Goal: Task Accomplishment & Management: Use online tool/utility

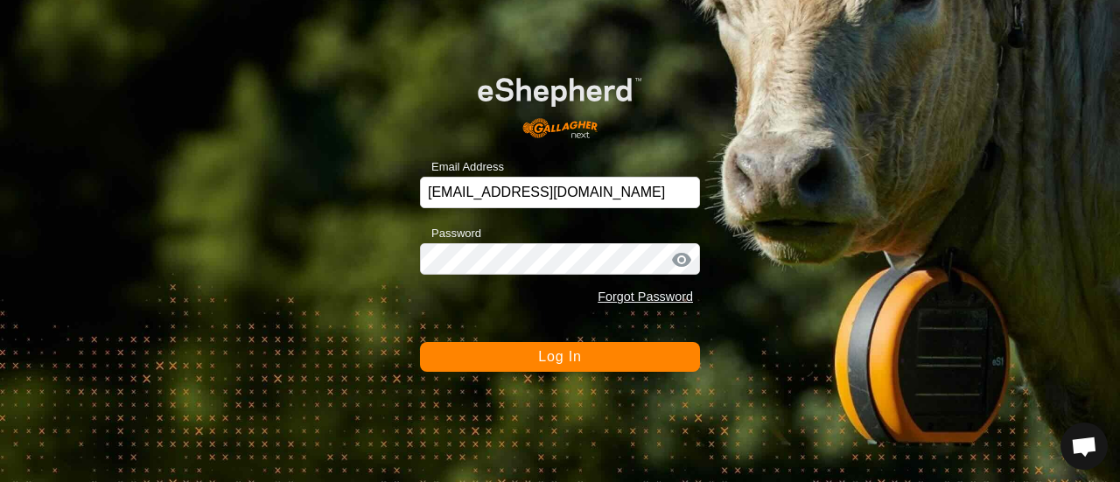
drag, startPoint x: 0, startPoint y: 0, endPoint x: 559, endPoint y: 376, distance: 673.7
click at [559, 376] on div "Email Address smsf@umshebi.com Password Forgot Password Log In" at bounding box center [560, 241] width 1120 height 482
click at [558, 362] on span "Log In" at bounding box center [559, 356] width 43 height 15
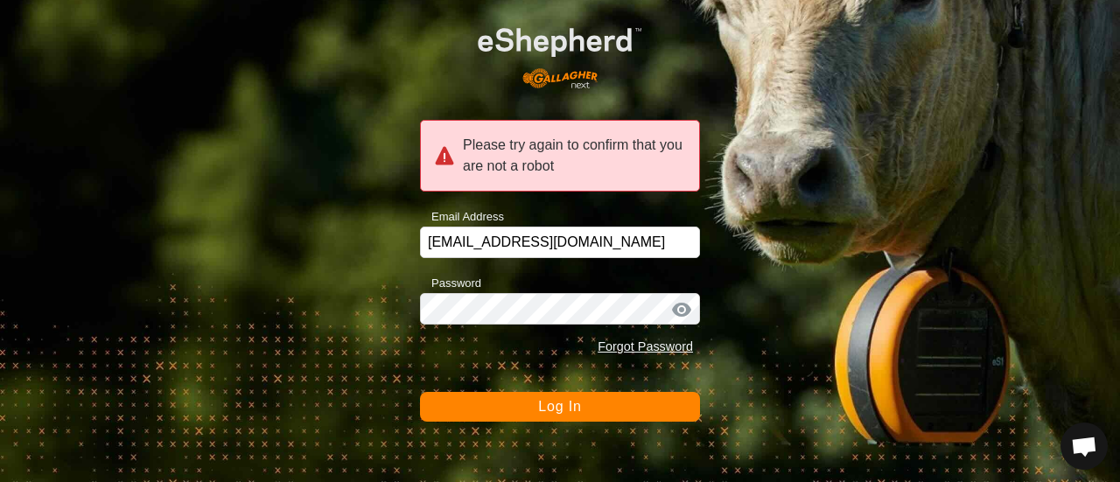
click at [937, 437] on div "Please try again to confirm that you are not a robot Email Address smsf@umshebi…" at bounding box center [560, 241] width 1120 height 482
click at [551, 412] on span "Log In" at bounding box center [559, 406] width 43 height 15
click at [678, 312] on div at bounding box center [682, 310] width 26 height 18
click at [470, 395] on button "Log In" at bounding box center [560, 407] width 280 height 30
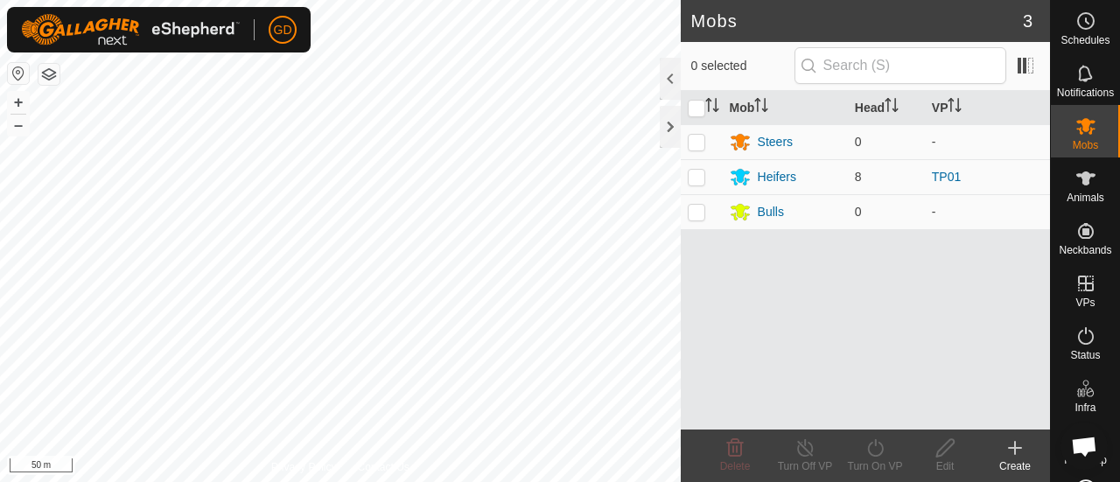
click at [846, 237] on div "Mobs 3 0 selected Mob Head VP Steers 0 - Heifers 8 TP01 Bulls 0 - Delete Turn O…" at bounding box center [525, 241] width 1050 height 482
click at [797, 390] on div "Mobs 3 0 selected Mob Head VP Steers 0 - Heifers 8 TP01 Bulls 0 - Delete Turn O…" at bounding box center [525, 241] width 1050 height 482
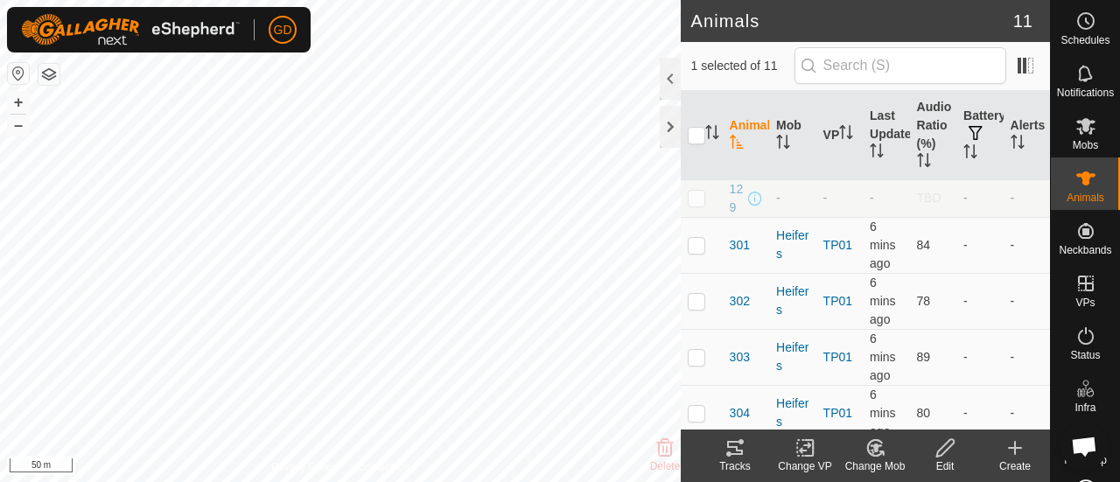
click at [735, 447] on icon at bounding box center [735, 448] width 16 height 14
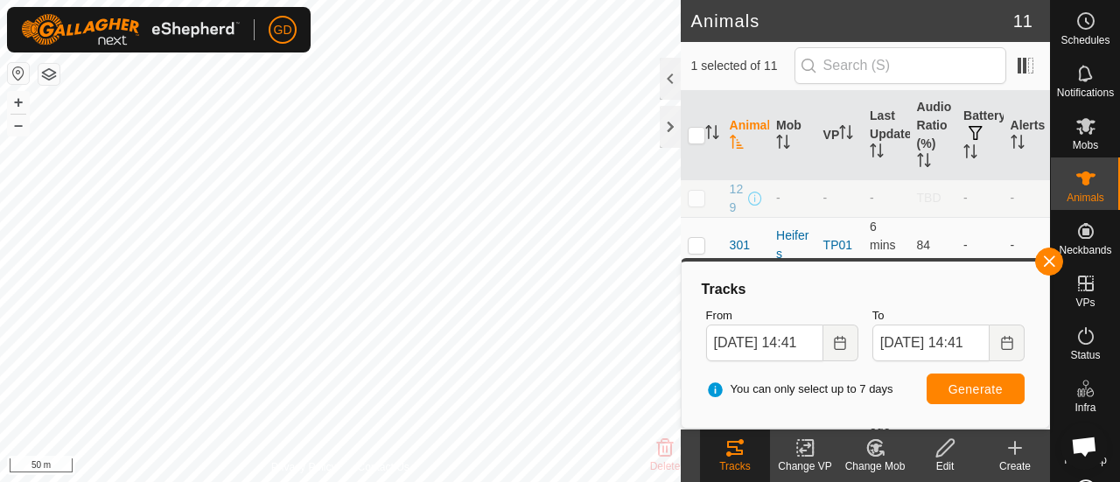
click at [355, 481] on html "GD Schedules Notifications Mobs Animals Neckbands VPs Status Infra Heatmap Help…" at bounding box center [560, 241] width 1120 height 482
click at [12, 99] on button "+" at bounding box center [18, 102] width 21 height 21
click at [18, 103] on button "+" at bounding box center [18, 102] width 21 height 21
click at [21, 130] on button "–" at bounding box center [18, 125] width 21 height 21
click at [21, 101] on button "+" at bounding box center [18, 102] width 21 height 21
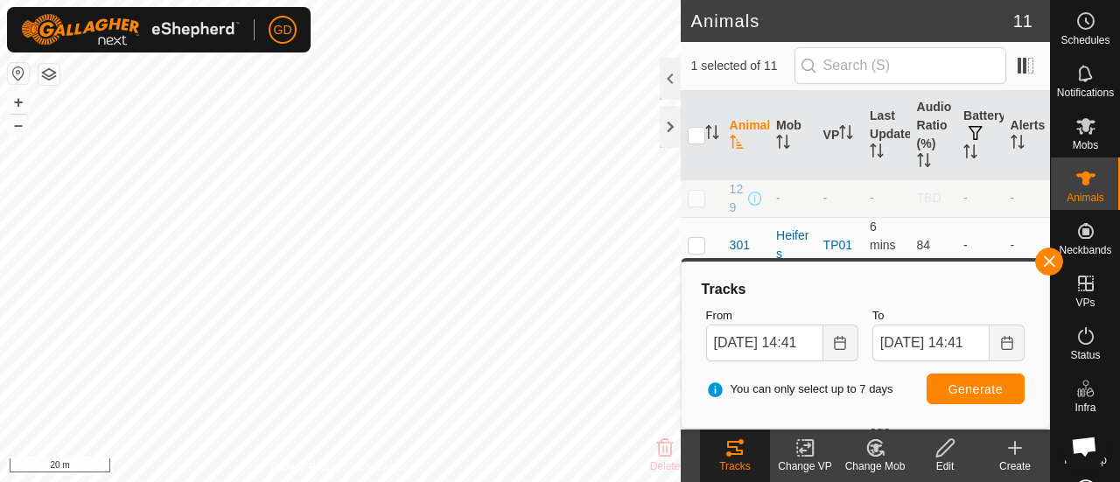
click at [457, 481] on html "GD Schedules Notifications Mobs Animals Neckbands VPs Status Infra Heatmap Help…" at bounding box center [560, 241] width 1120 height 482
click at [21, 104] on button "+" at bounding box center [18, 102] width 21 height 21
click at [19, 130] on button "–" at bounding box center [18, 125] width 21 height 21
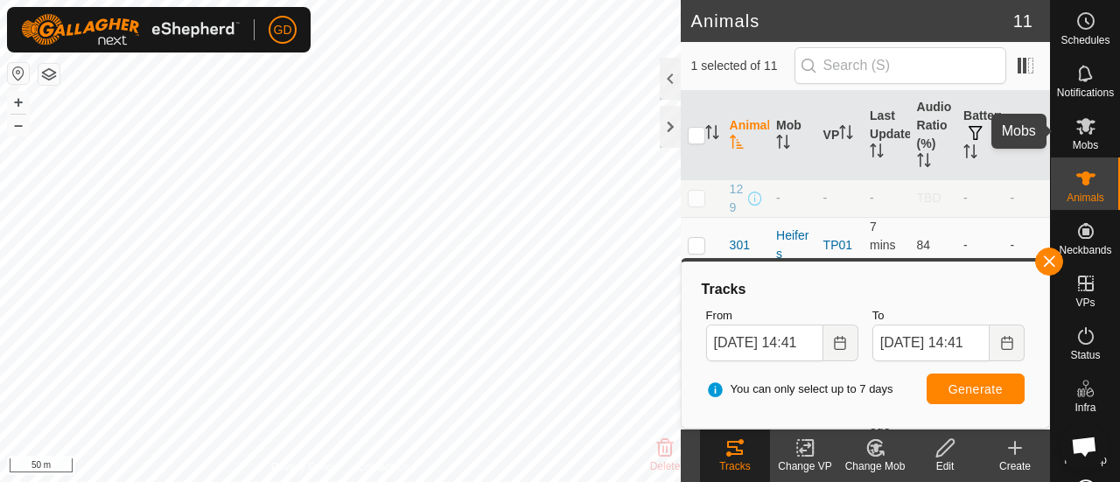
click at [1080, 130] on icon at bounding box center [1086, 126] width 19 height 17
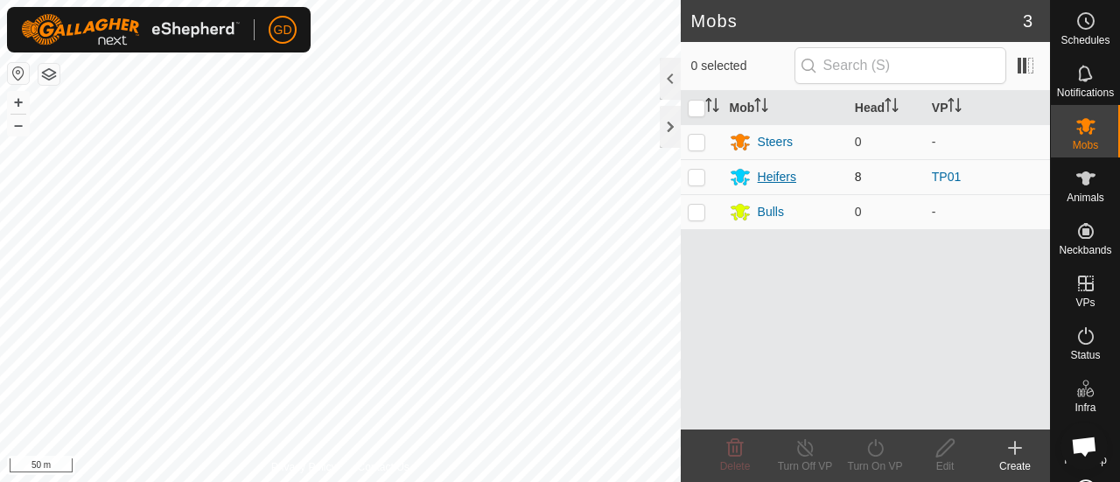
click at [775, 172] on div "Heifers" at bounding box center [777, 177] width 39 height 18
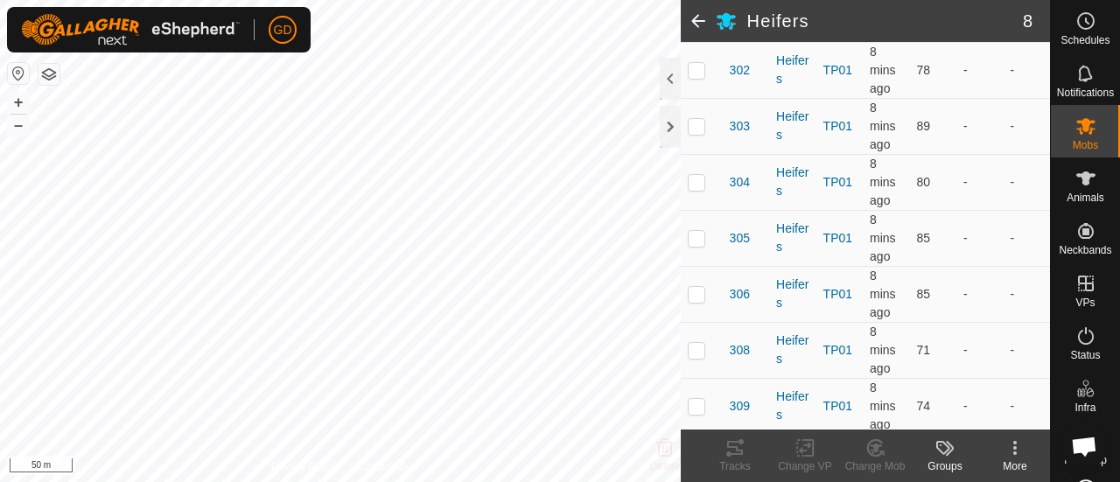
scroll to position [331, 0]
click at [699, 402] on p-checkbox at bounding box center [697, 406] width 18 height 14
checkbox input "false"
click at [692, 349] on p-checkbox at bounding box center [697, 350] width 18 height 14
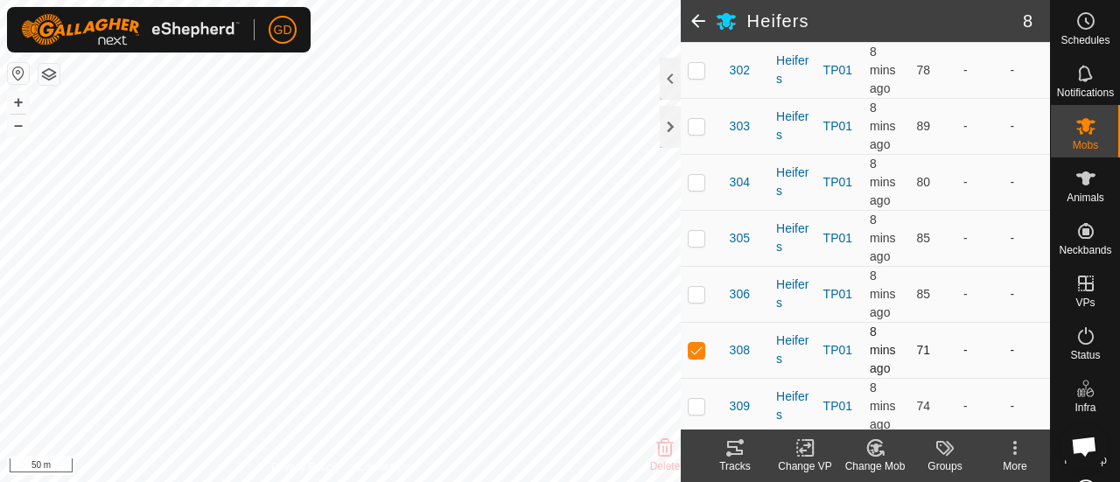
click at [692, 349] on p-checkbox at bounding box center [697, 350] width 18 height 14
checkbox input "false"
click at [696, 293] on p-checkbox at bounding box center [697, 294] width 18 height 14
checkbox input "false"
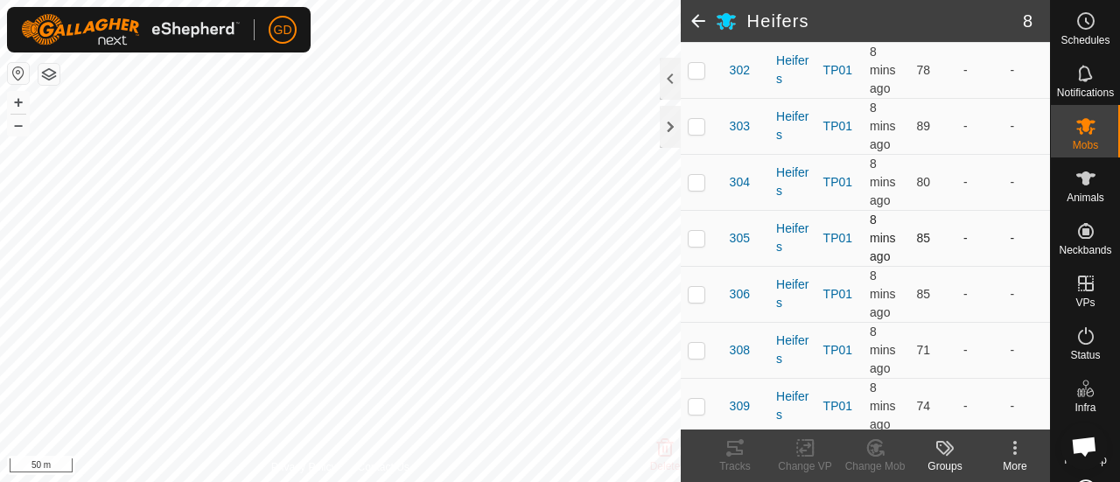
click at [699, 241] on p-checkbox at bounding box center [697, 238] width 18 height 14
checkbox input "false"
click at [696, 177] on p-checkbox at bounding box center [697, 182] width 18 height 14
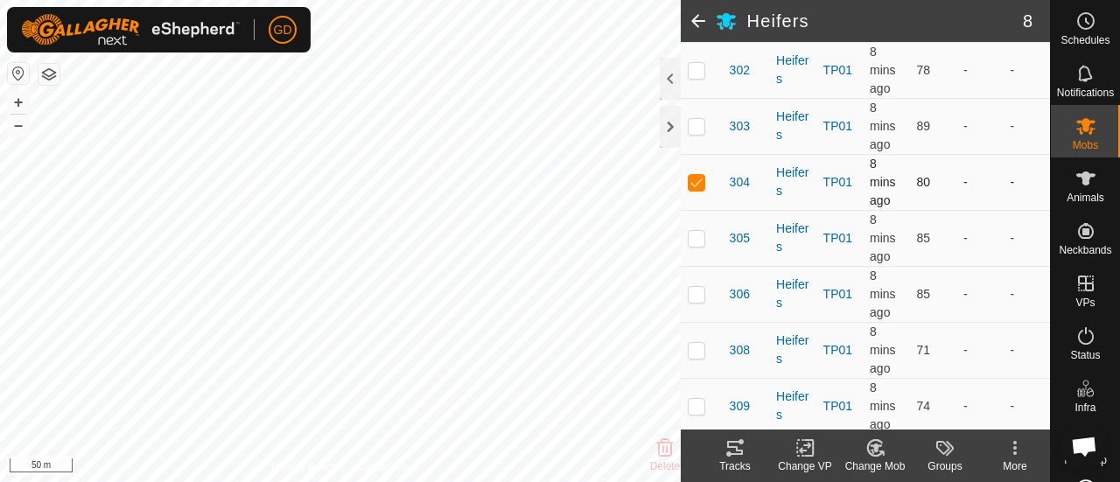
checkbox input "false"
click at [693, 126] on p-checkbox at bounding box center [697, 126] width 18 height 14
checkbox input "false"
click at [699, 67] on p-checkbox at bounding box center [697, 70] width 18 height 14
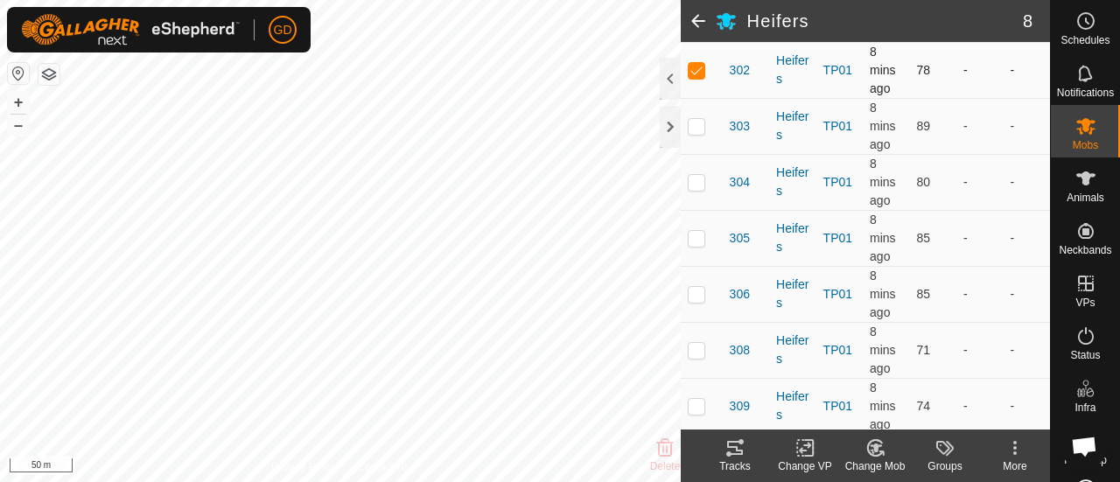
click at [699, 67] on p-checkbox at bounding box center [697, 70] width 18 height 14
checkbox input "false"
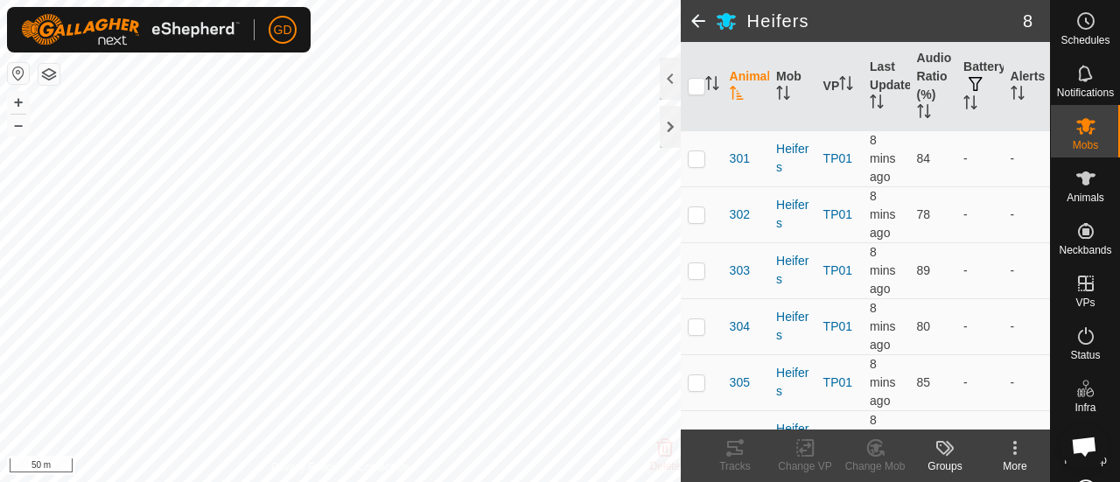
scroll to position [183, 0]
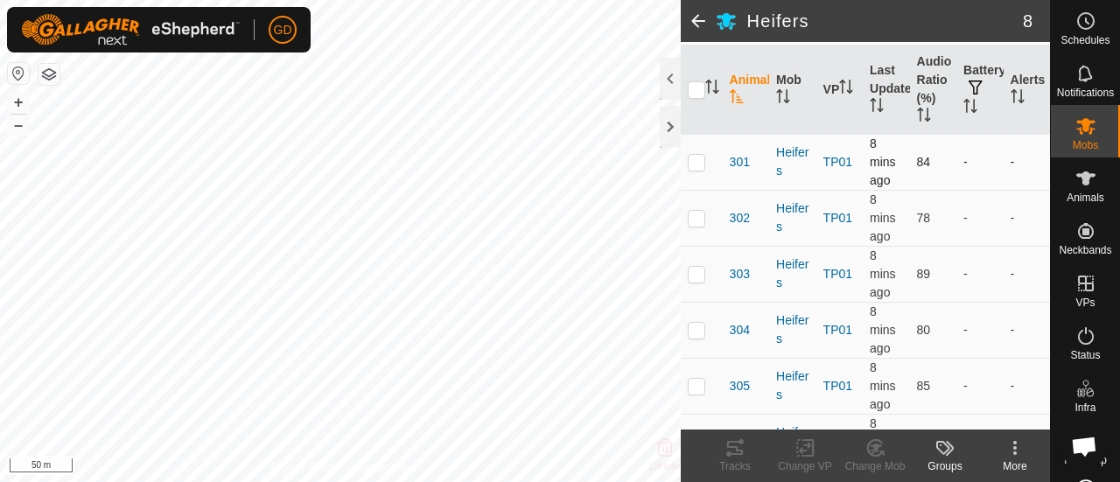
click at [697, 161] on p-checkbox at bounding box center [697, 162] width 18 height 14
checkbox input "false"
click at [778, 346] on div "Heifers 8 DETAILS Description Heifers Animals in This Mob 0 selected of 8 Anima…" at bounding box center [525, 241] width 1050 height 482
drag, startPoint x: 711, startPoint y: 347, endPoint x: 970, endPoint y: 523, distance: 313.2
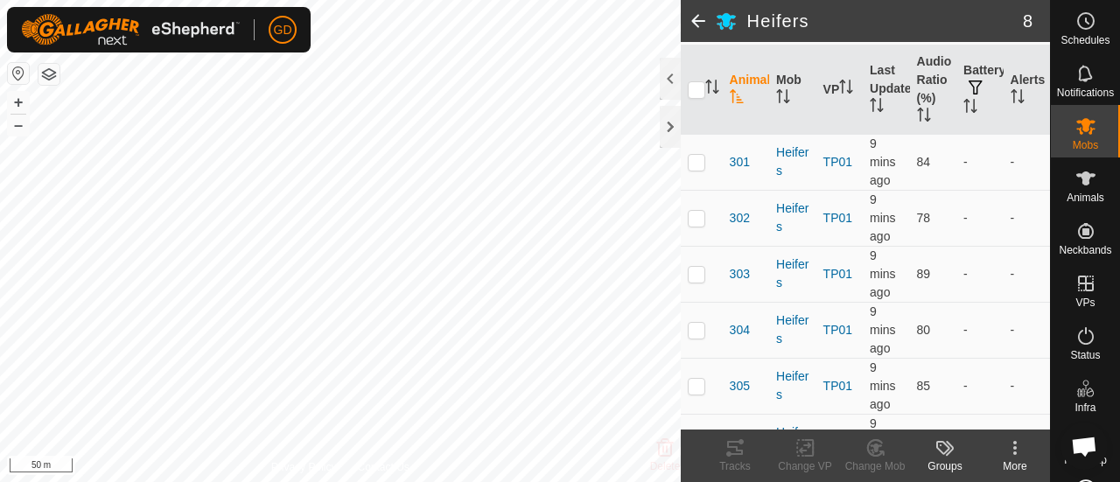
click at [970, 481] on html "GD Schedules Notifications Mobs Animals Neckbands VPs Status Infra Heatmap Help…" at bounding box center [560, 241] width 1120 height 482
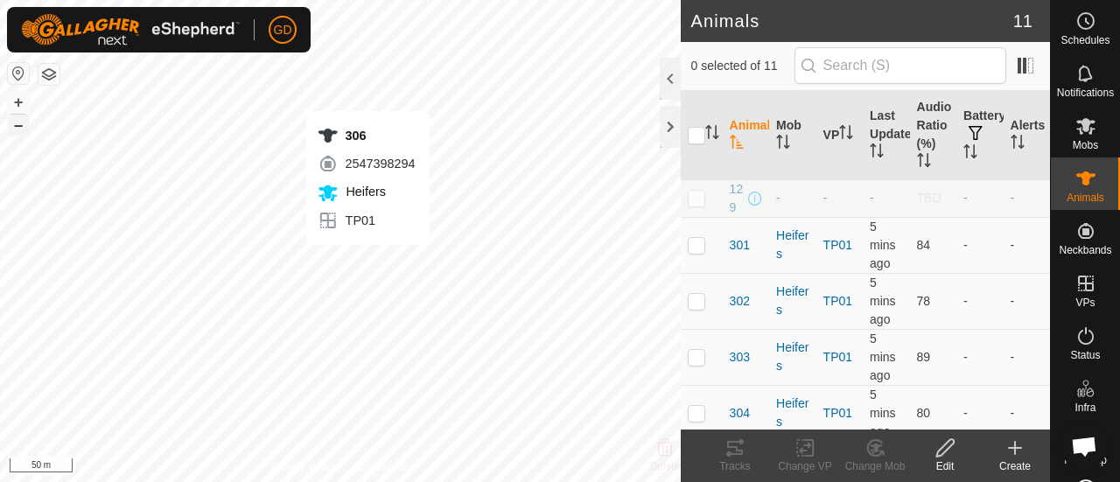
checkbox input "true"
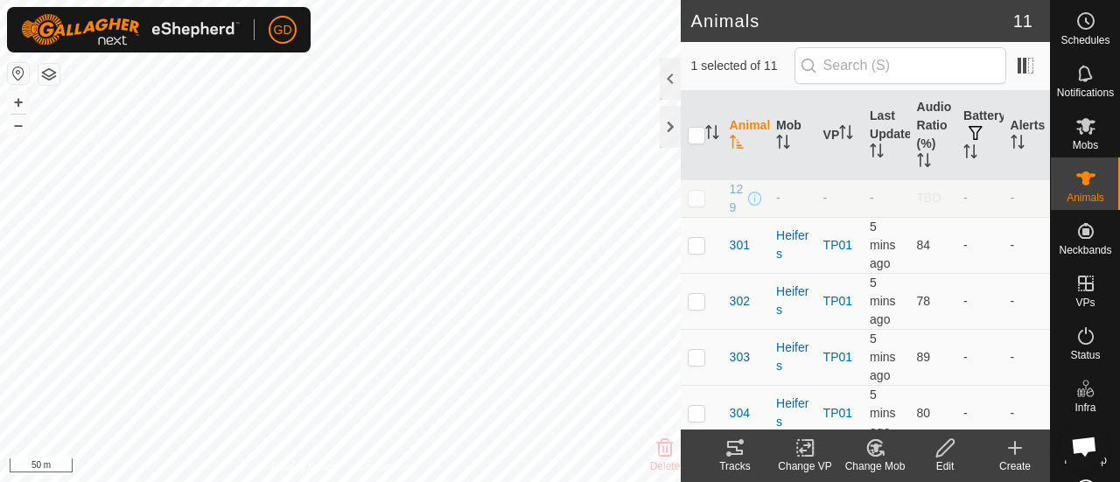
click at [734, 448] on icon at bounding box center [735, 448] width 16 height 14
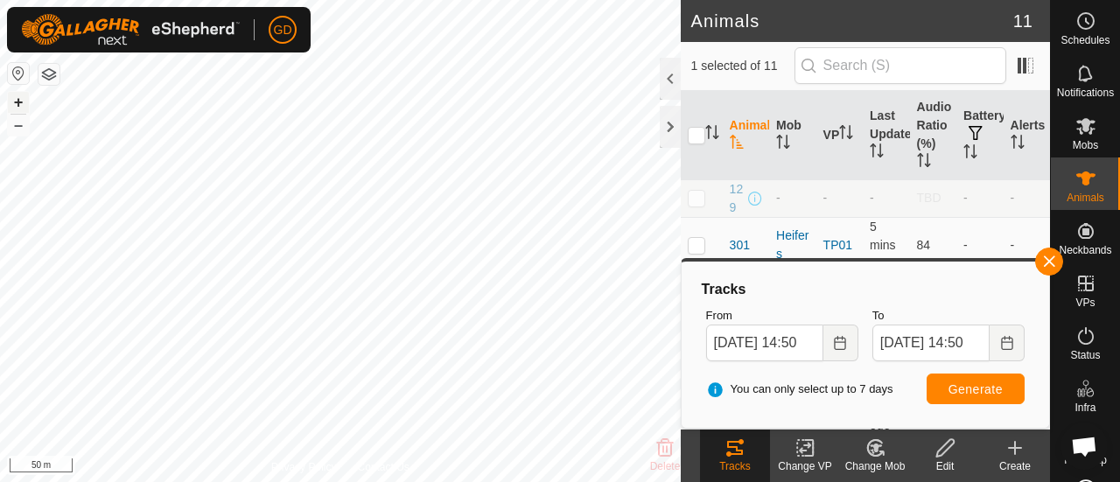
click at [18, 100] on button "+" at bounding box center [18, 102] width 21 height 21
click at [18, 125] on button "–" at bounding box center [18, 125] width 21 height 21
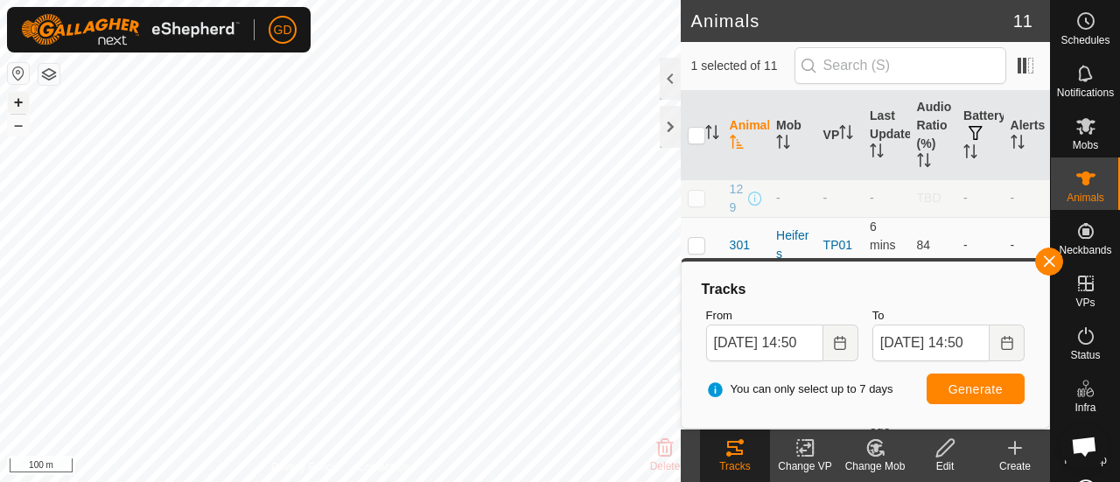
click at [18, 97] on button "+" at bounding box center [18, 102] width 21 height 21
click at [1047, 258] on button "button" at bounding box center [1050, 262] width 28 height 28
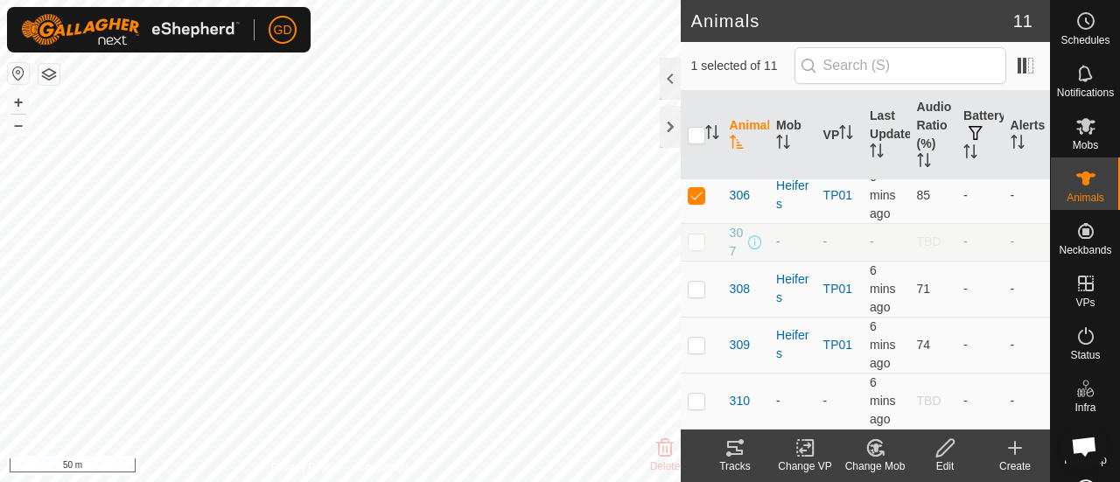
scroll to position [362, 0]
click at [705, 281] on td at bounding box center [702, 289] width 42 height 56
checkbox input "true"
click at [700, 188] on td at bounding box center [702, 195] width 42 height 56
checkbox input "false"
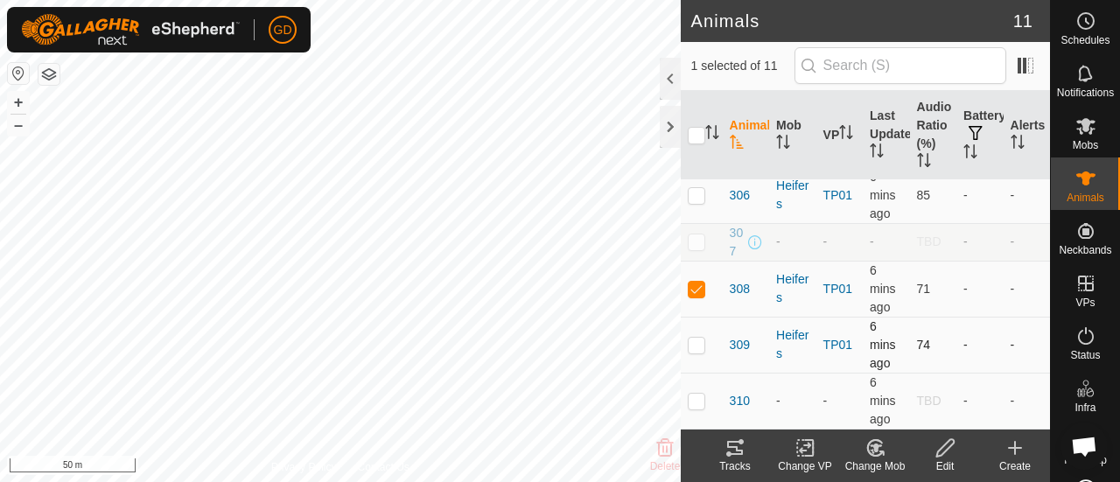
click at [745, 325] on td "309" at bounding box center [746, 345] width 46 height 56
click at [736, 454] on icon at bounding box center [735, 448] width 16 height 14
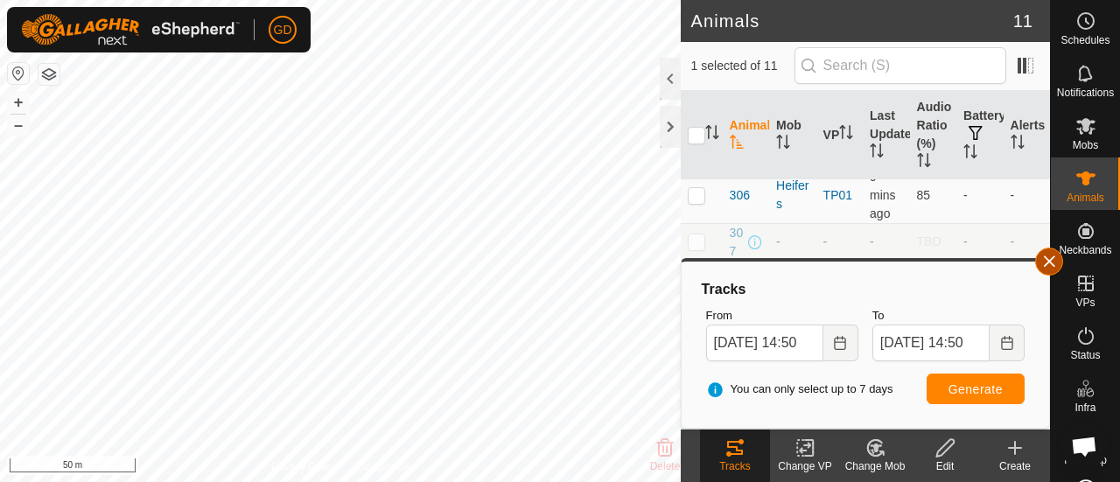
click at [1049, 256] on button "button" at bounding box center [1050, 262] width 28 height 28
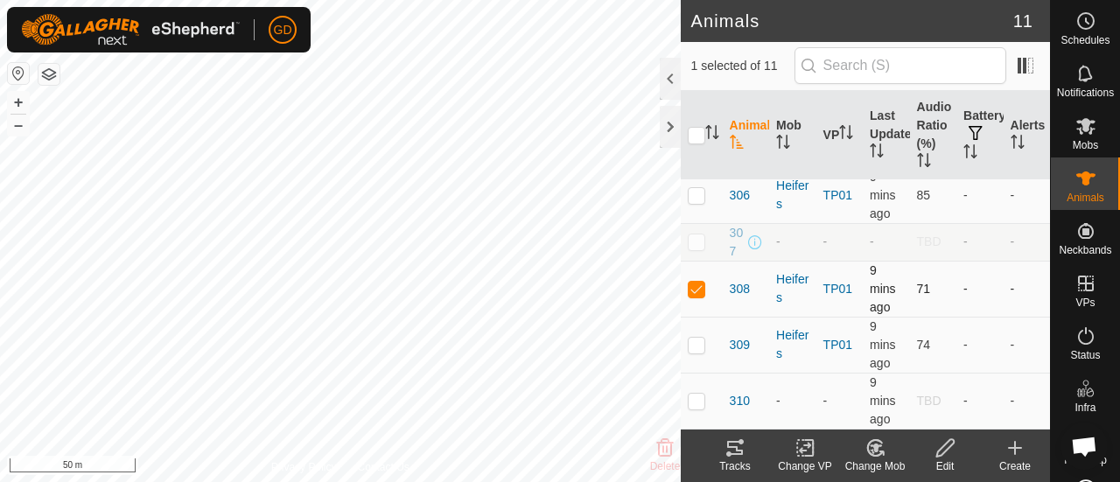
click at [699, 290] on p-checkbox at bounding box center [697, 289] width 18 height 14
checkbox input "false"
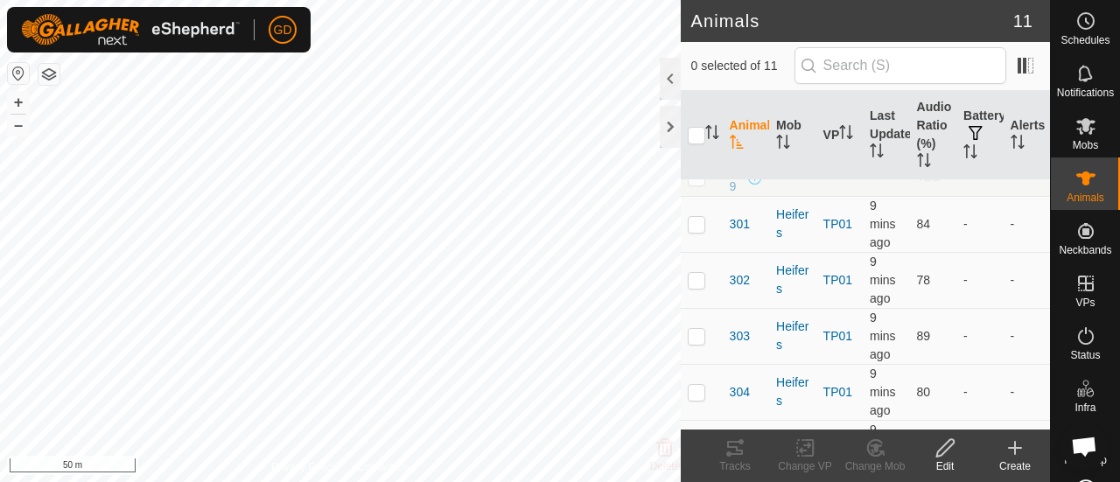
scroll to position [0, 0]
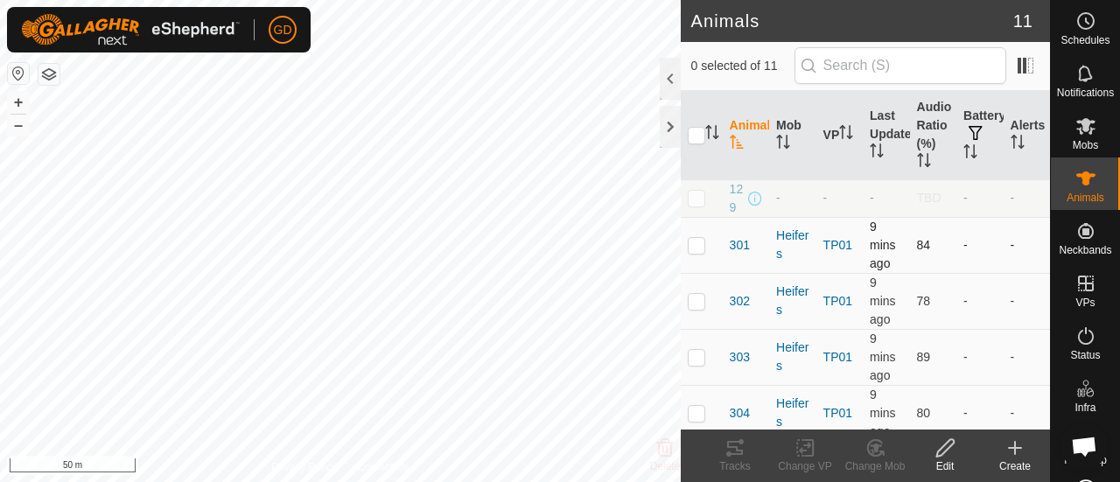
click at [702, 252] on p-checkbox at bounding box center [697, 245] width 18 height 14
click at [734, 449] on icon at bounding box center [735, 448] width 21 height 21
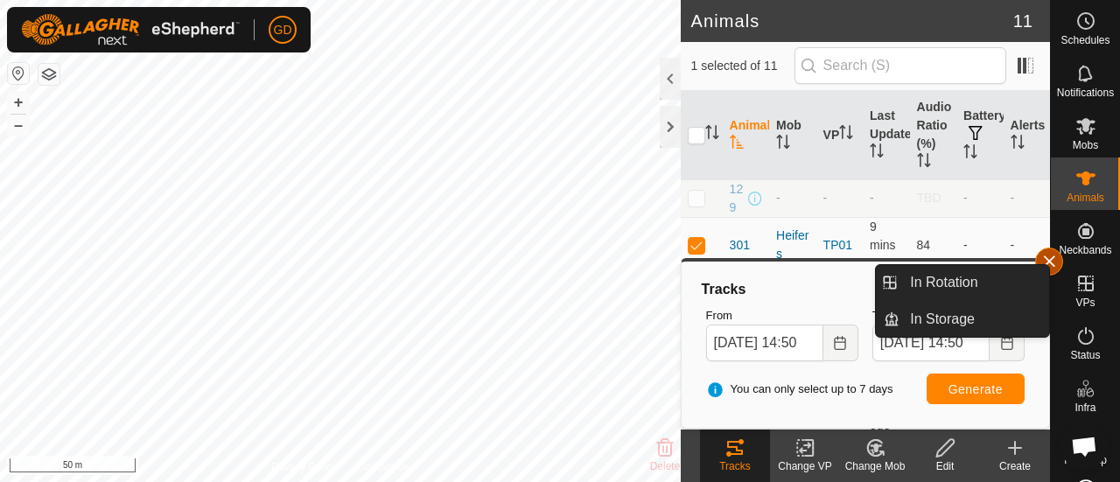
click at [1052, 263] on button "button" at bounding box center [1050, 262] width 28 height 28
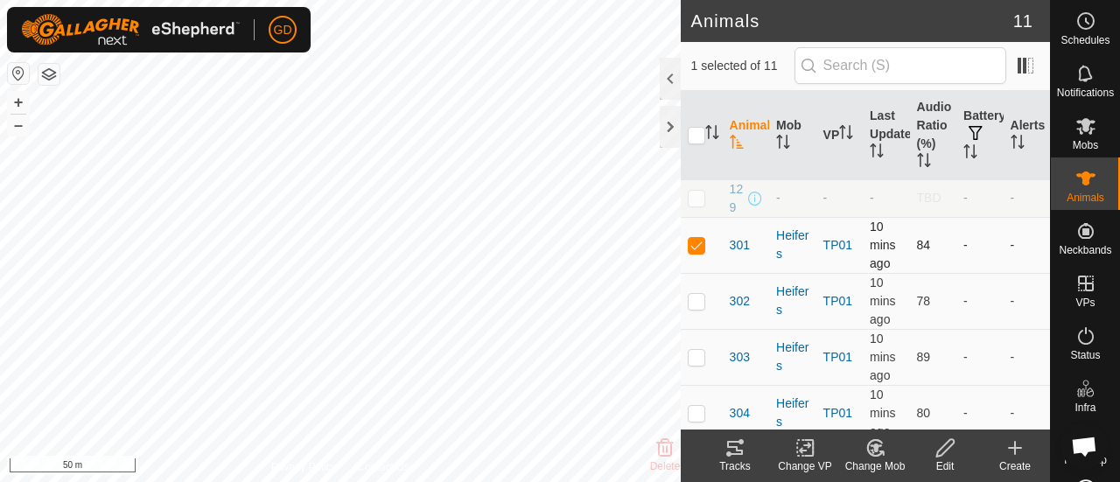
click at [700, 252] on p-checkbox at bounding box center [697, 245] width 18 height 14
checkbox input "false"
click at [695, 364] on p-checkbox at bounding box center [697, 357] width 18 height 14
checkbox input "true"
click at [734, 444] on icon at bounding box center [735, 448] width 21 height 21
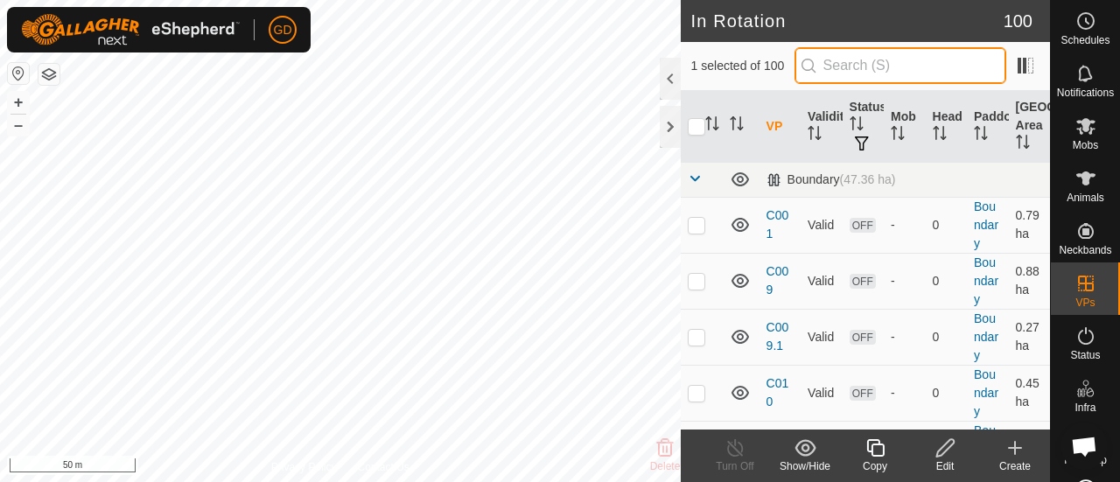
click at [864, 67] on input "text" at bounding box center [901, 65] width 212 height 37
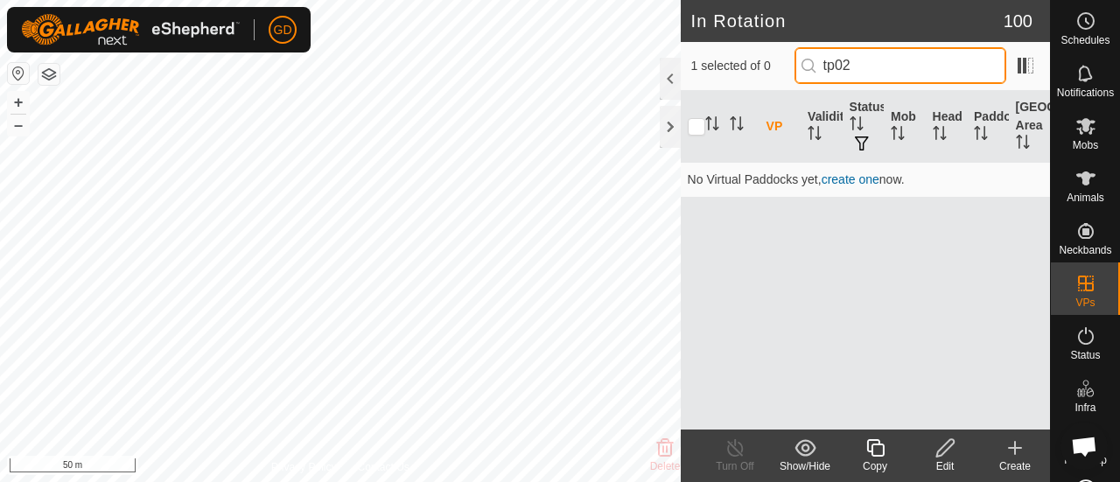
click at [866, 66] on input "tp02" at bounding box center [901, 65] width 212 height 37
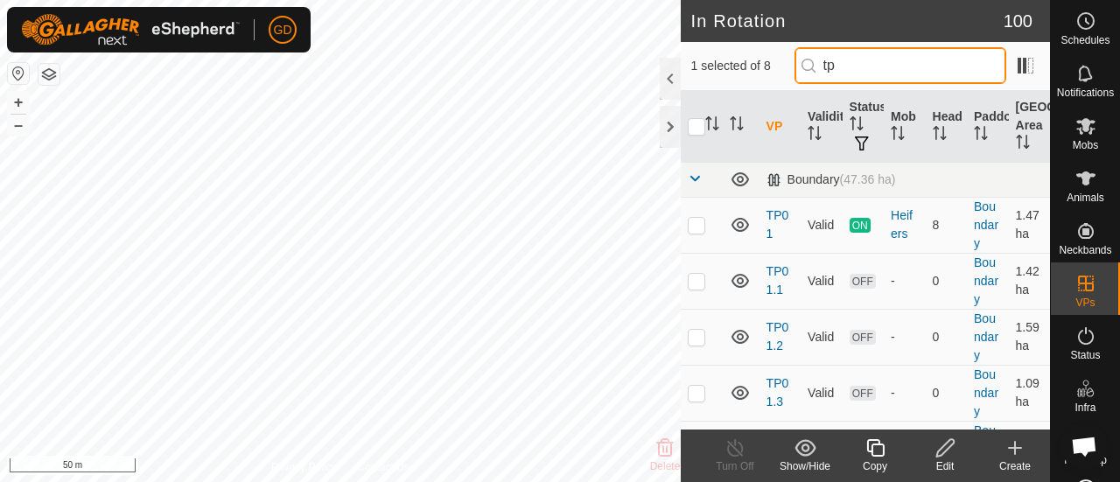
type input "tp"
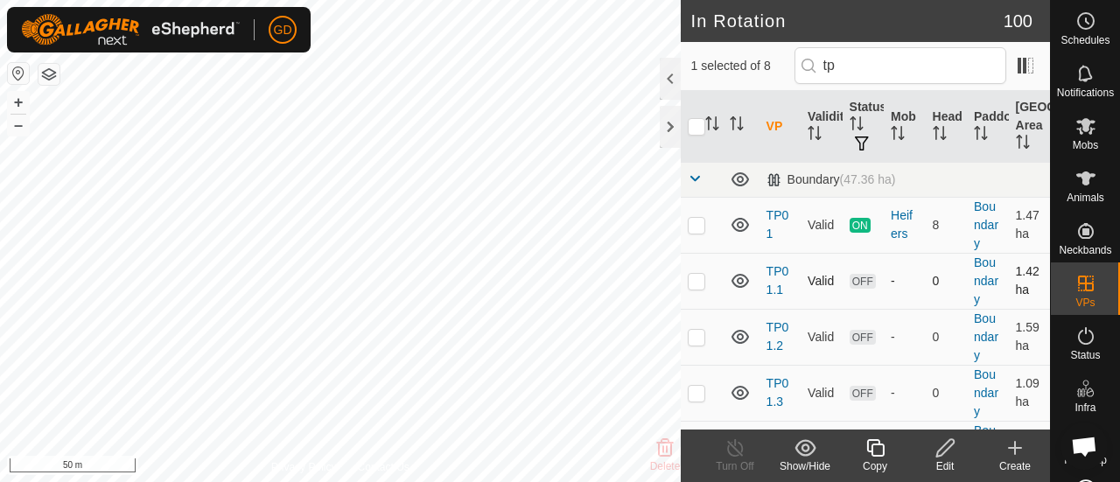
click at [698, 277] on p-checkbox at bounding box center [697, 281] width 18 height 14
checkbox input "false"
click at [704, 221] on p-checkbox at bounding box center [697, 225] width 18 height 14
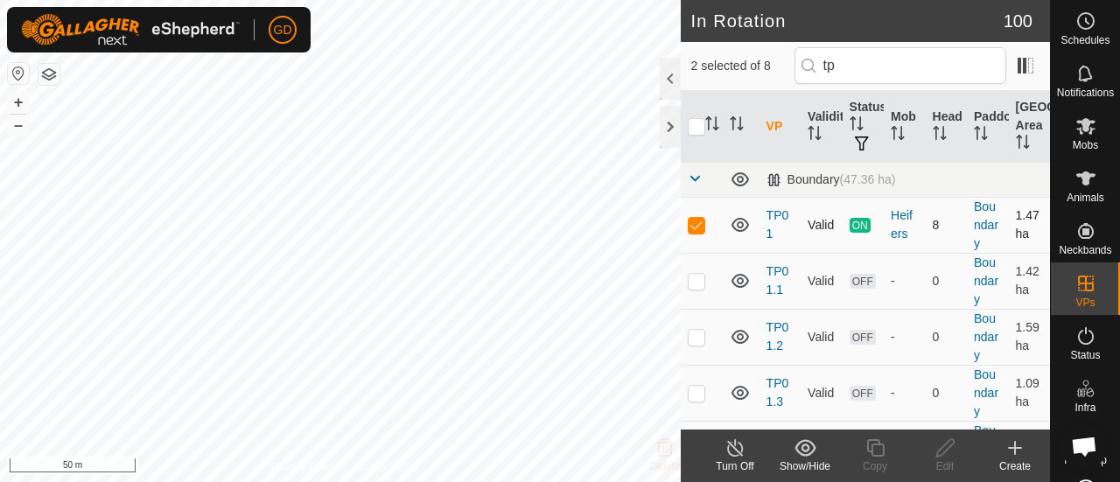
checkbox input "false"
click at [697, 179] on span at bounding box center [695, 179] width 14 height 14
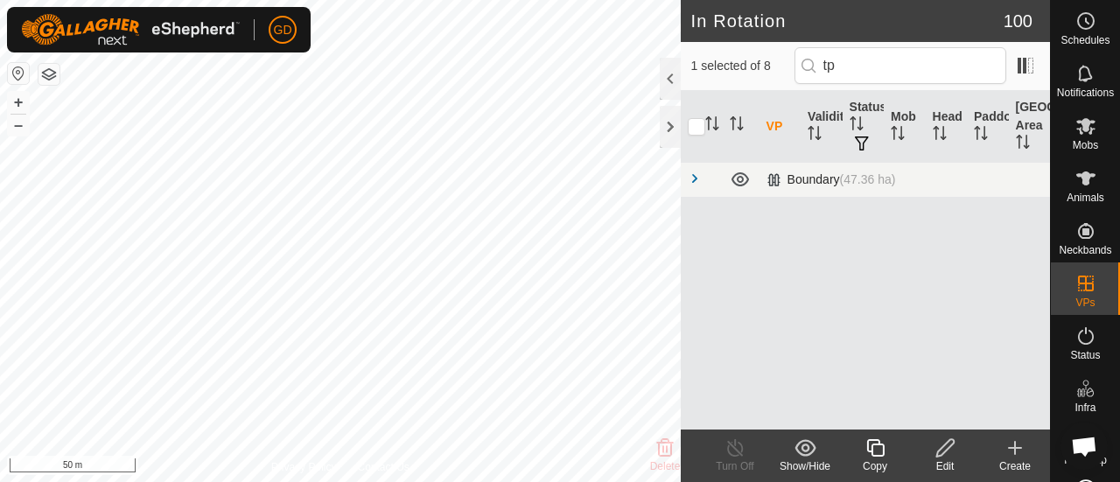
click at [697, 179] on span at bounding box center [695, 179] width 14 height 14
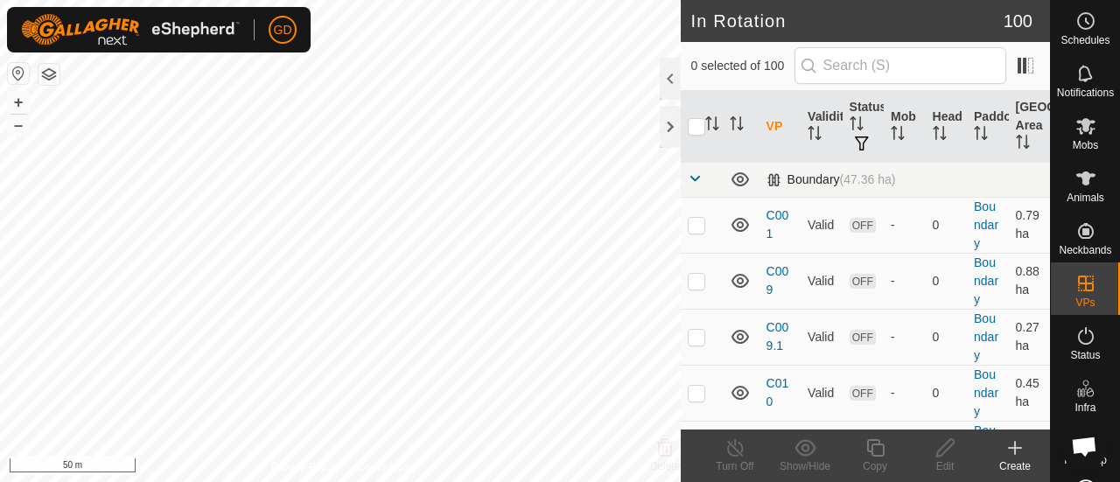
click at [693, 176] on span at bounding box center [695, 179] width 14 height 14
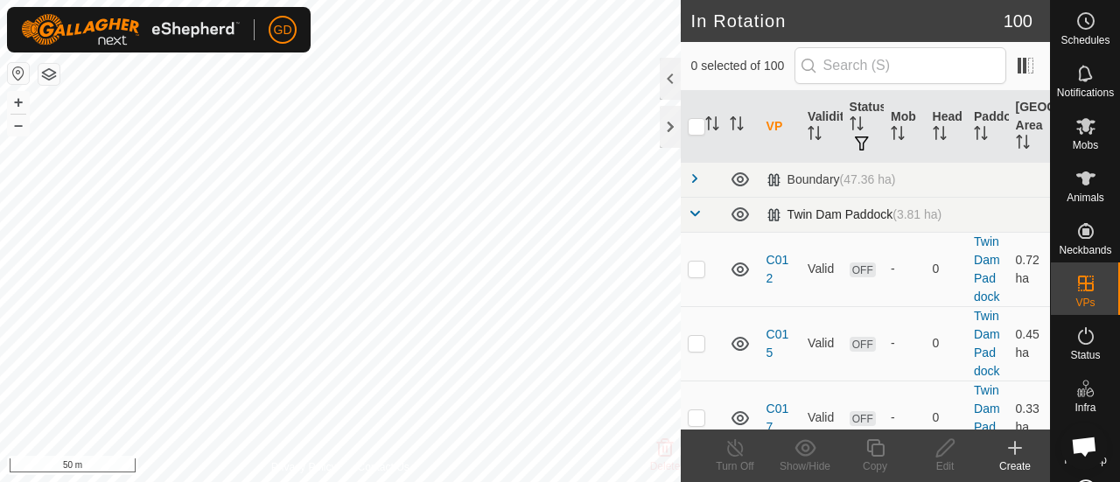
click at [693, 213] on span at bounding box center [695, 214] width 14 height 14
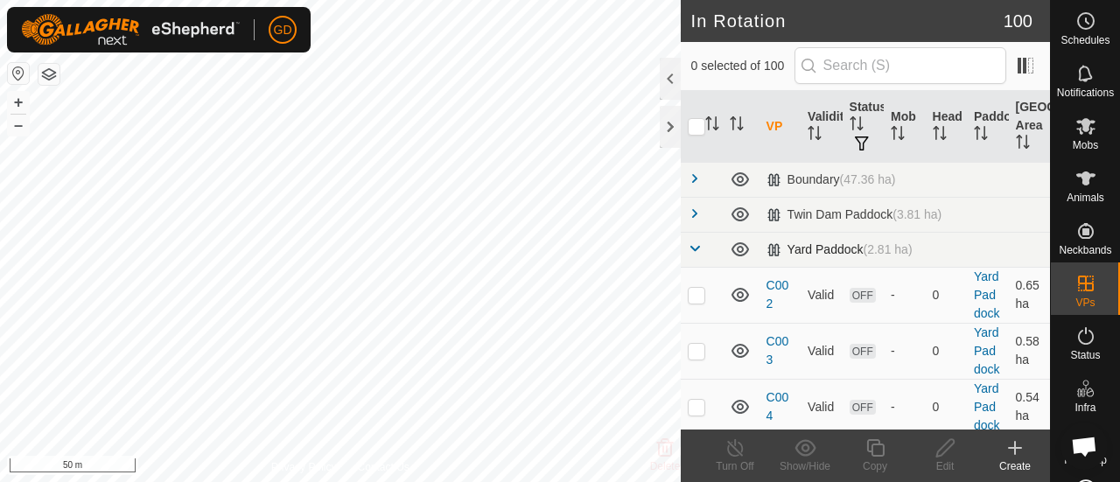
click at [693, 246] on span at bounding box center [695, 249] width 14 height 14
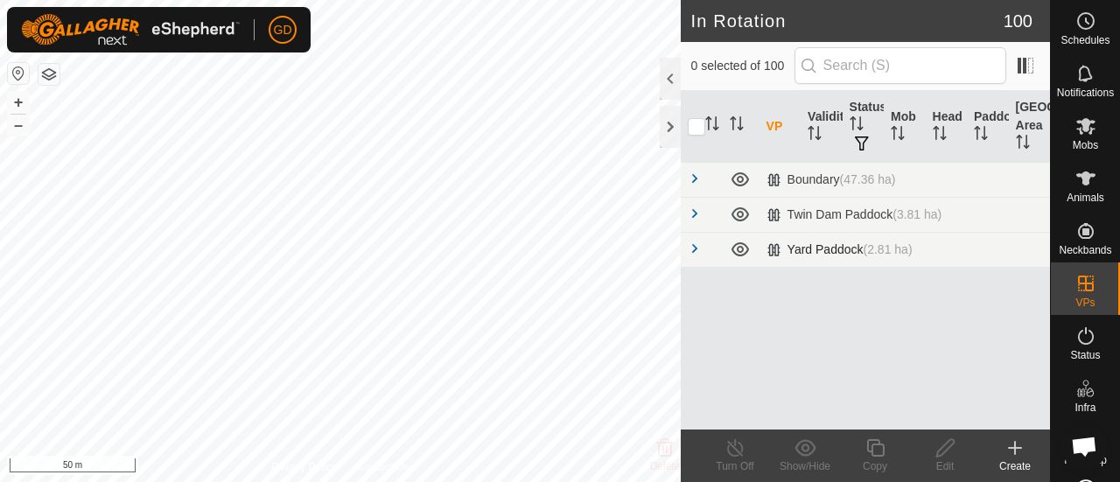
click at [693, 246] on span at bounding box center [695, 249] width 14 height 14
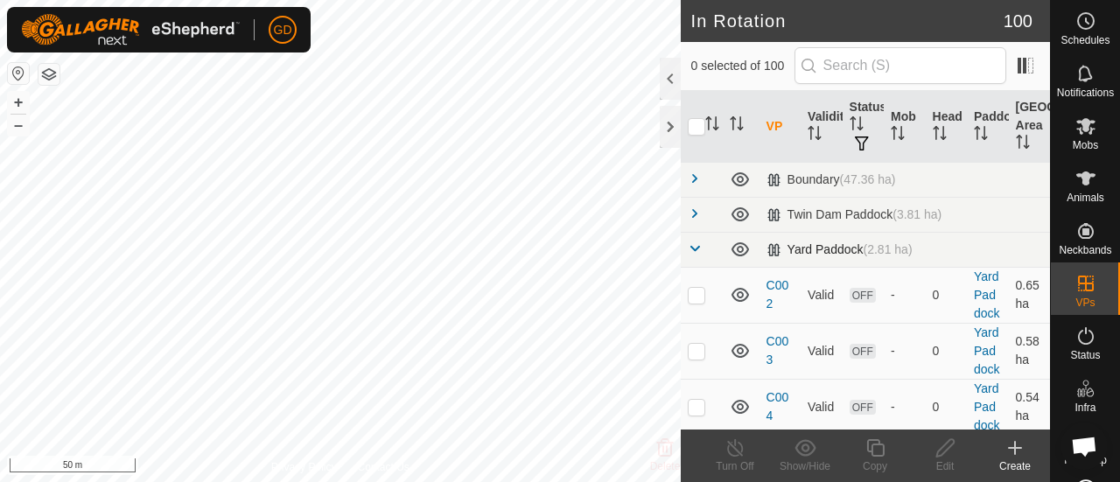
click at [696, 248] on span at bounding box center [695, 249] width 14 height 14
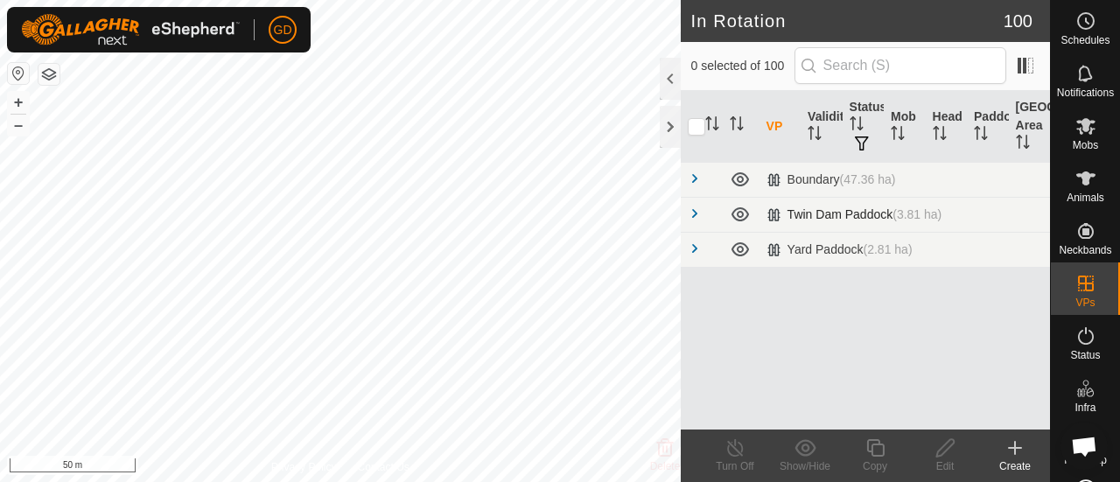
click at [692, 211] on span at bounding box center [695, 214] width 14 height 14
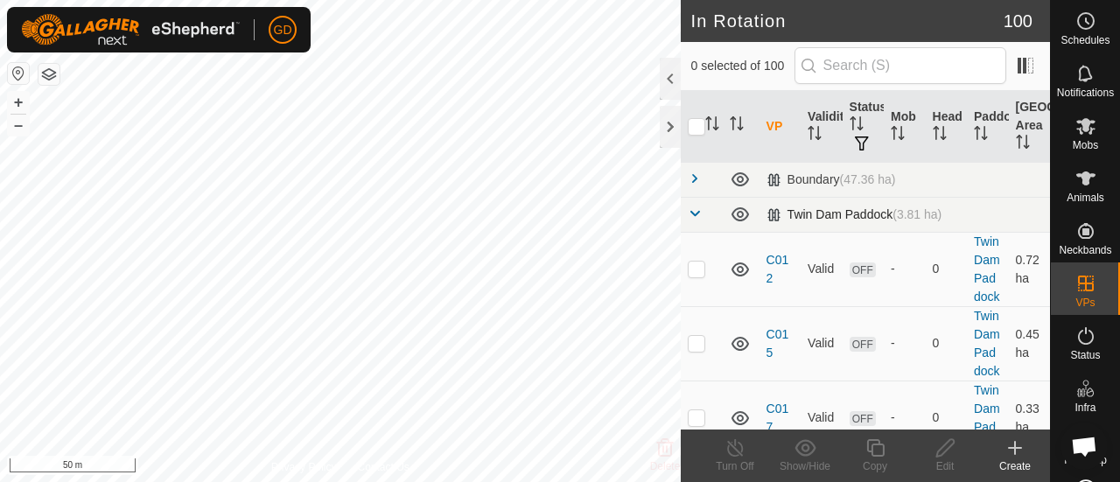
click at [695, 213] on span at bounding box center [695, 214] width 14 height 14
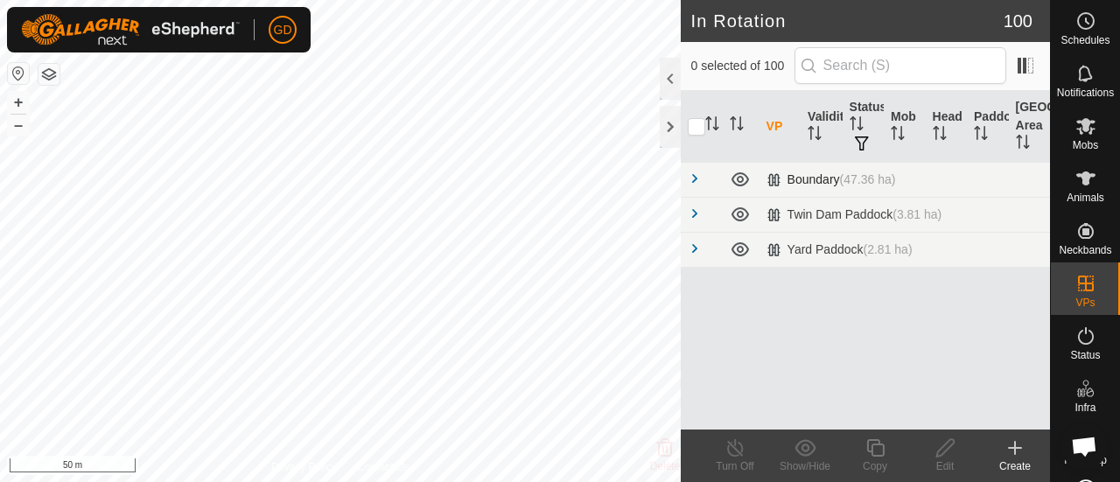
click at [693, 175] on span at bounding box center [695, 179] width 14 height 14
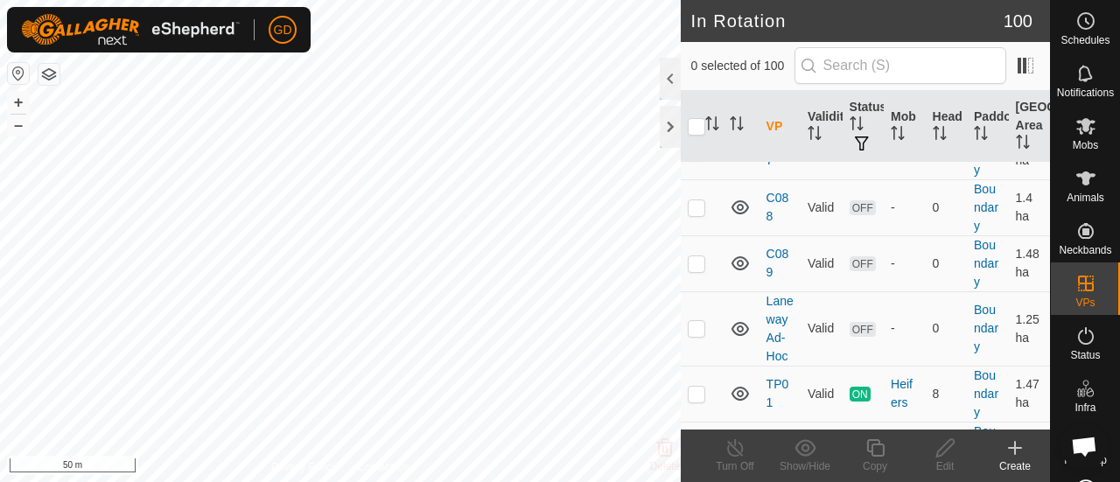
scroll to position [4294, 0]
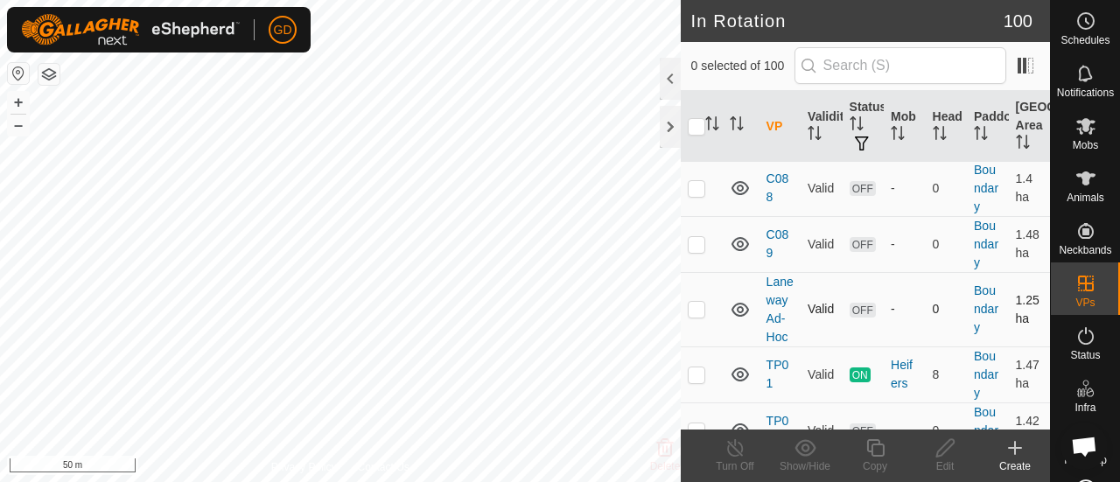
click at [697, 302] on p-checkbox at bounding box center [697, 309] width 18 height 14
checkbox input "false"
click at [697, 370] on p-checkbox at bounding box center [697, 375] width 18 height 14
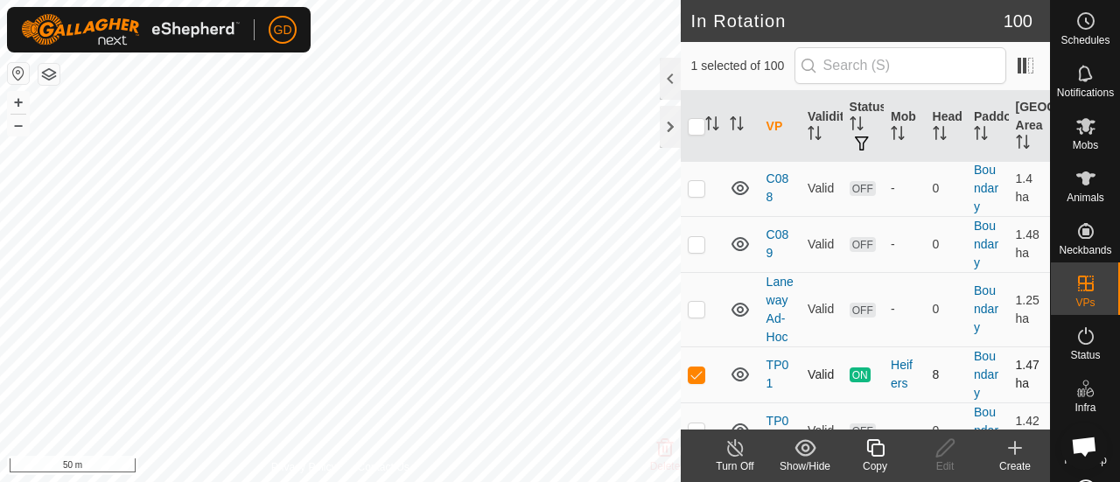
checkbox input "false"
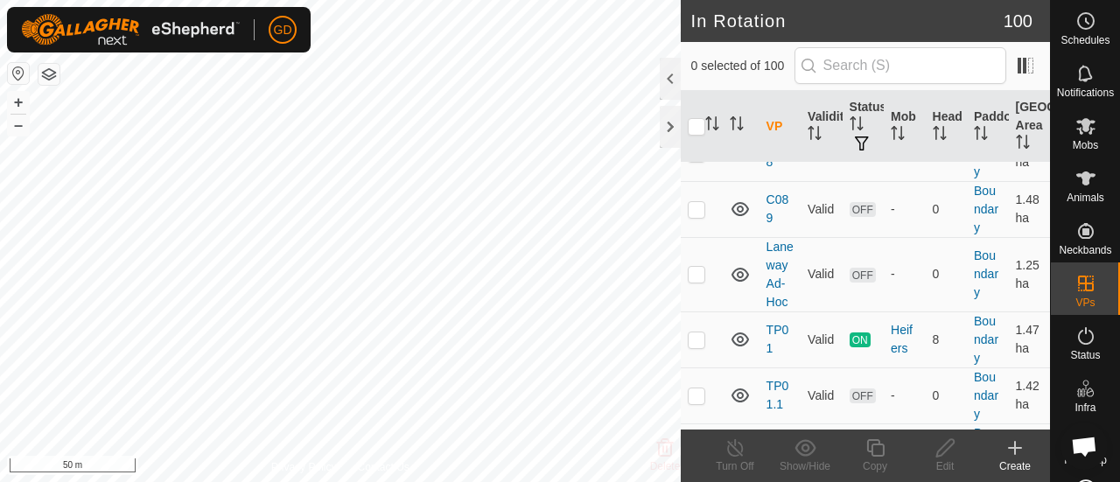
scroll to position [4457, 0]
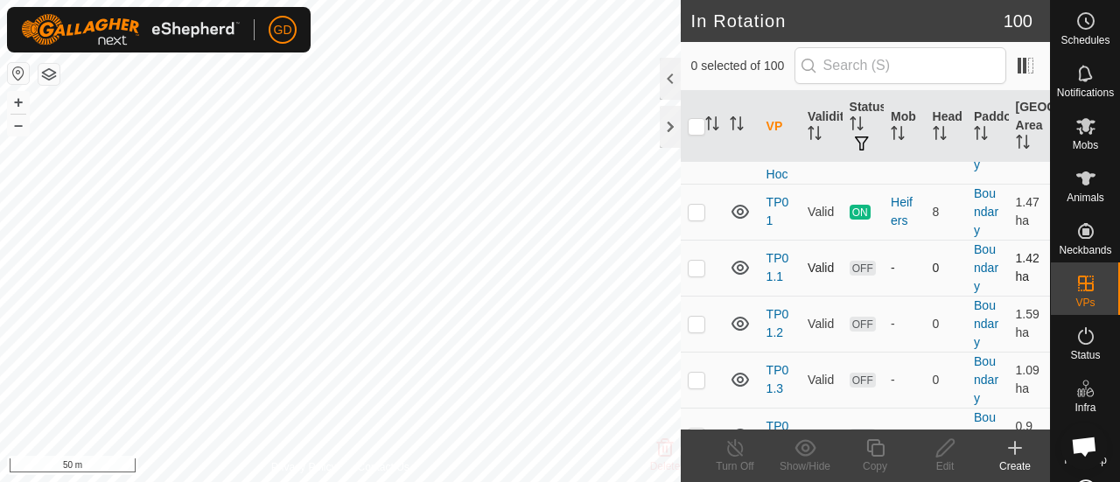
click at [697, 261] on p-checkbox at bounding box center [697, 268] width 18 height 14
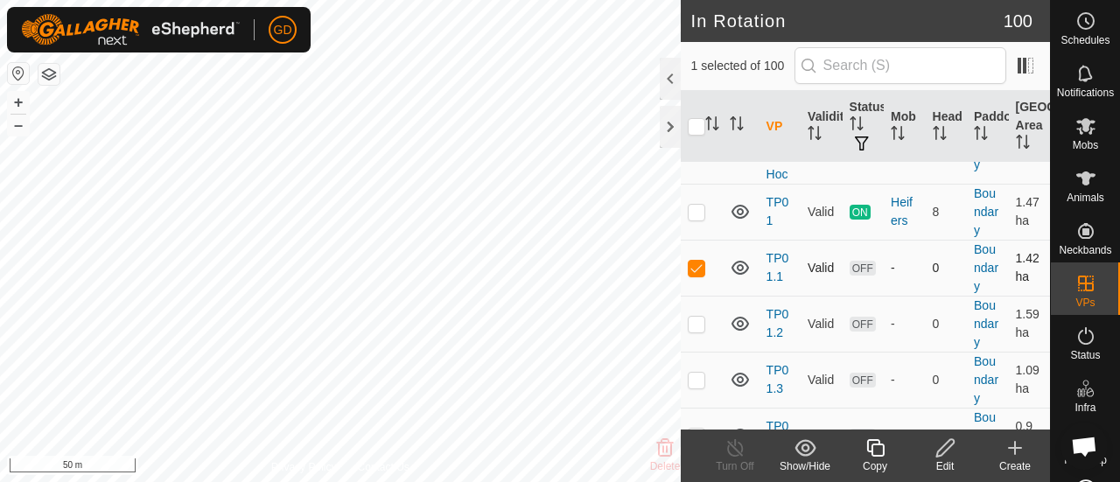
click at [697, 261] on p-checkbox at bounding box center [697, 268] width 18 height 14
checkbox input "false"
